Goal: Information Seeking & Learning: Learn about a topic

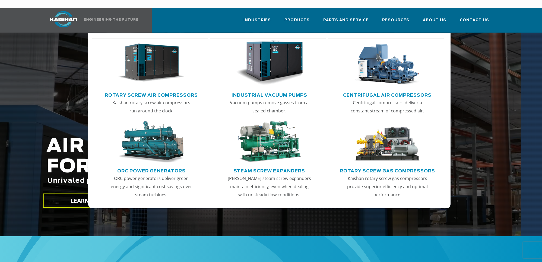
click at [153, 59] on img "Main menu" at bounding box center [151, 62] width 67 height 45
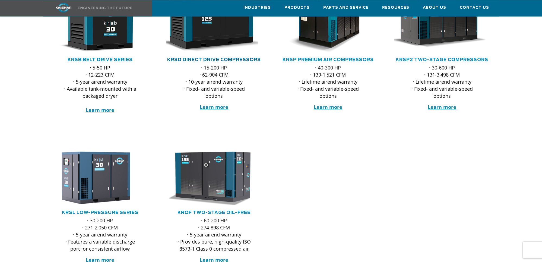
scroll to position [166, 0]
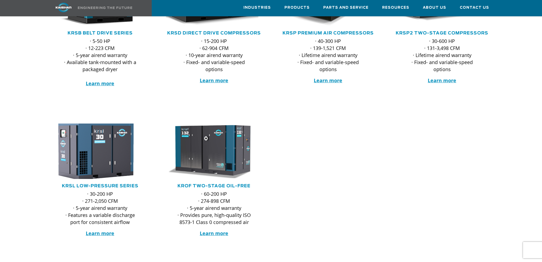
click at [87, 158] on img at bounding box center [96, 151] width 106 height 61
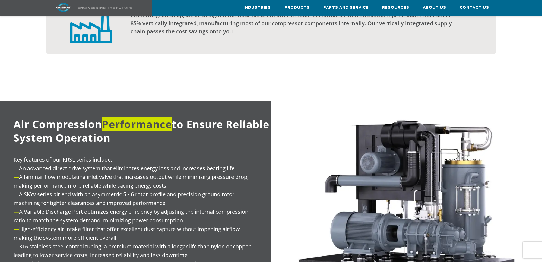
scroll to position [554, 0]
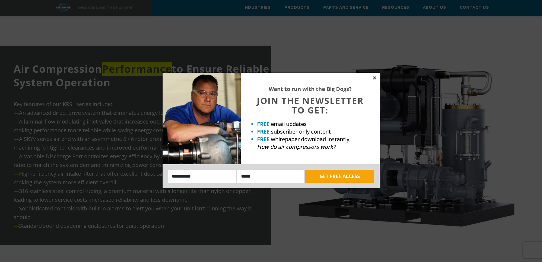
click at [375, 77] on icon at bounding box center [374, 77] width 3 height 3
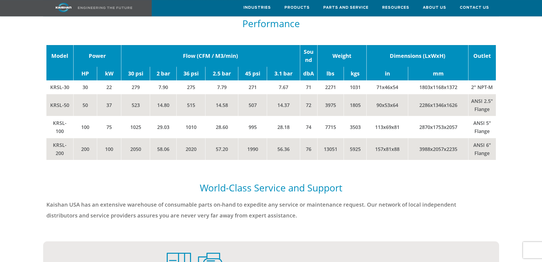
scroll to position [859, 0]
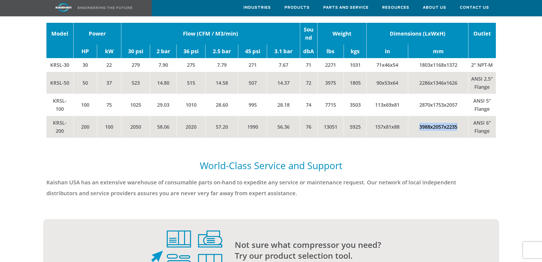
drag, startPoint x: 457, startPoint y: 118, endPoint x: 418, endPoint y: 118, distance: 38.6
click at [418, 118] on td "3988x2057x2235" at bounding box center [438, 127] width 60 height 22
click at [476, 136] on div "Model Power Flow (CFM / M3/min) Sound Weight Dimensions (LxWxH) Outlet HP kW 30…" at bounding box center [271, 80] width 456 height 137
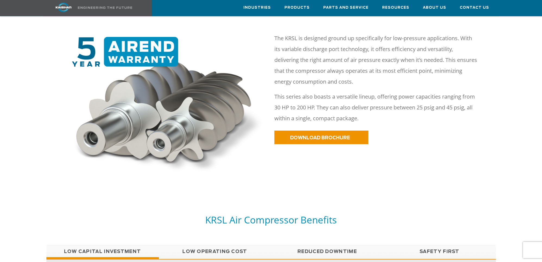
scroll to position [236, 0]
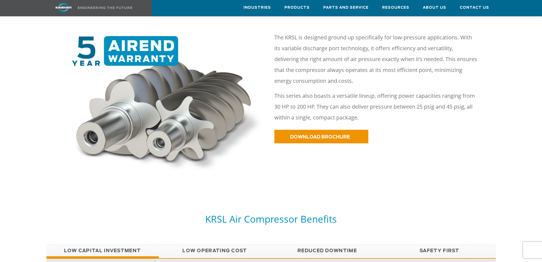
click at [210, 244] on link "Low Operating Cost" at bounding box center [215, 251] width 112 height 14
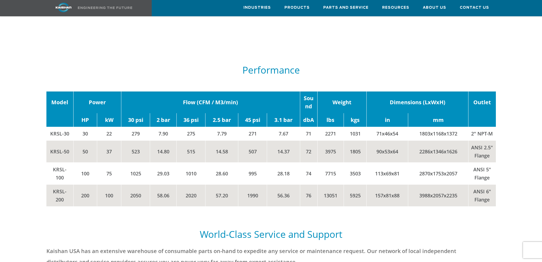
scroll to position [818, 0]
